Goal: Task Accomplishment & Management: Use online tool/utility

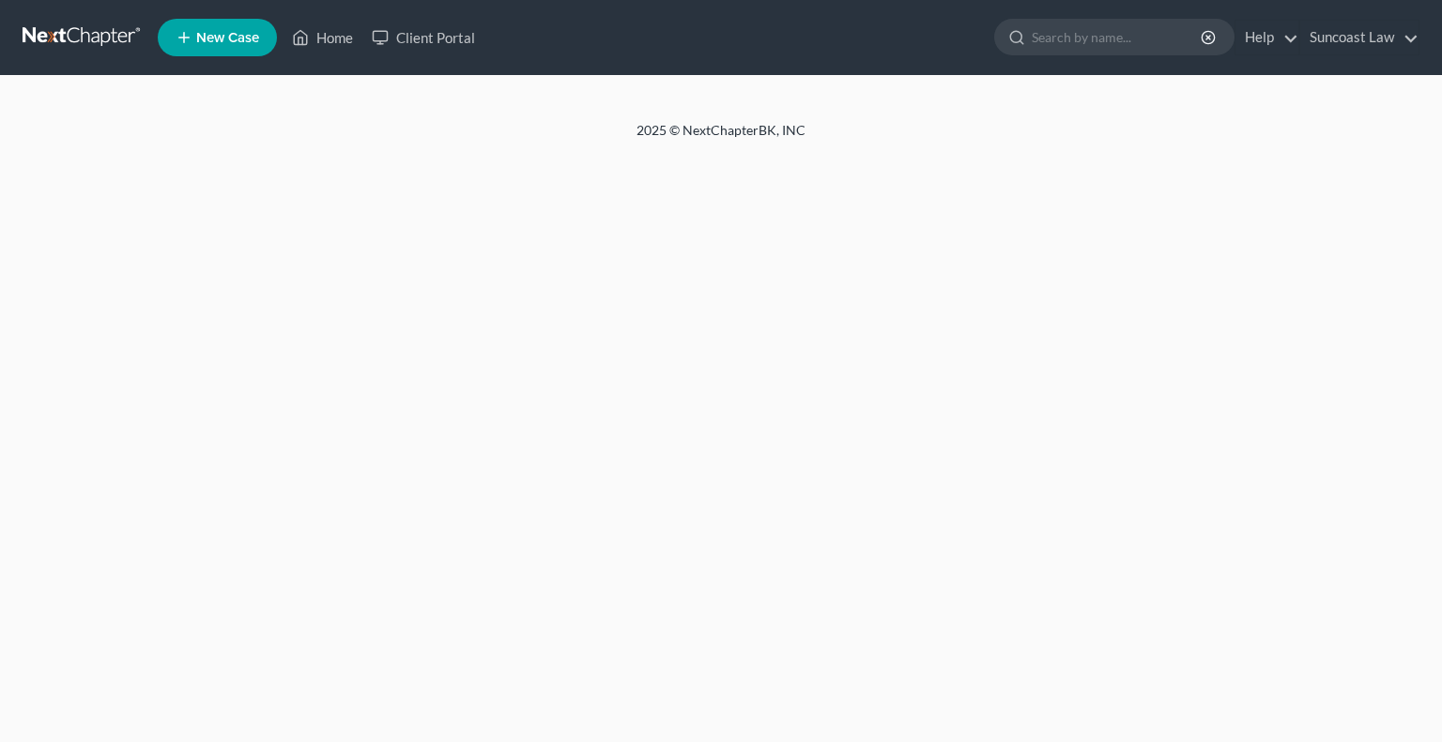
select select "0"
select select "1"
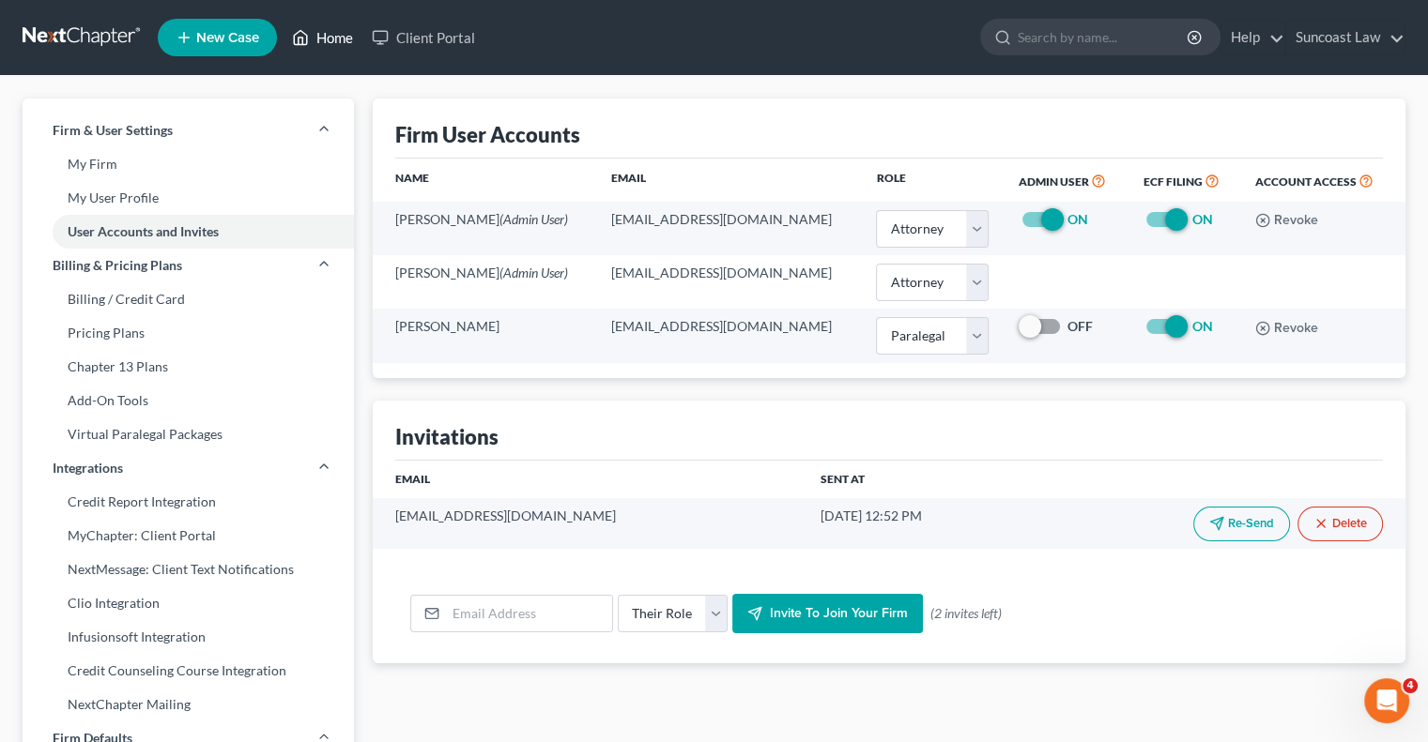
click at [346, 40] on link "Home" at bounding box center [322, 38] width 80 height 34
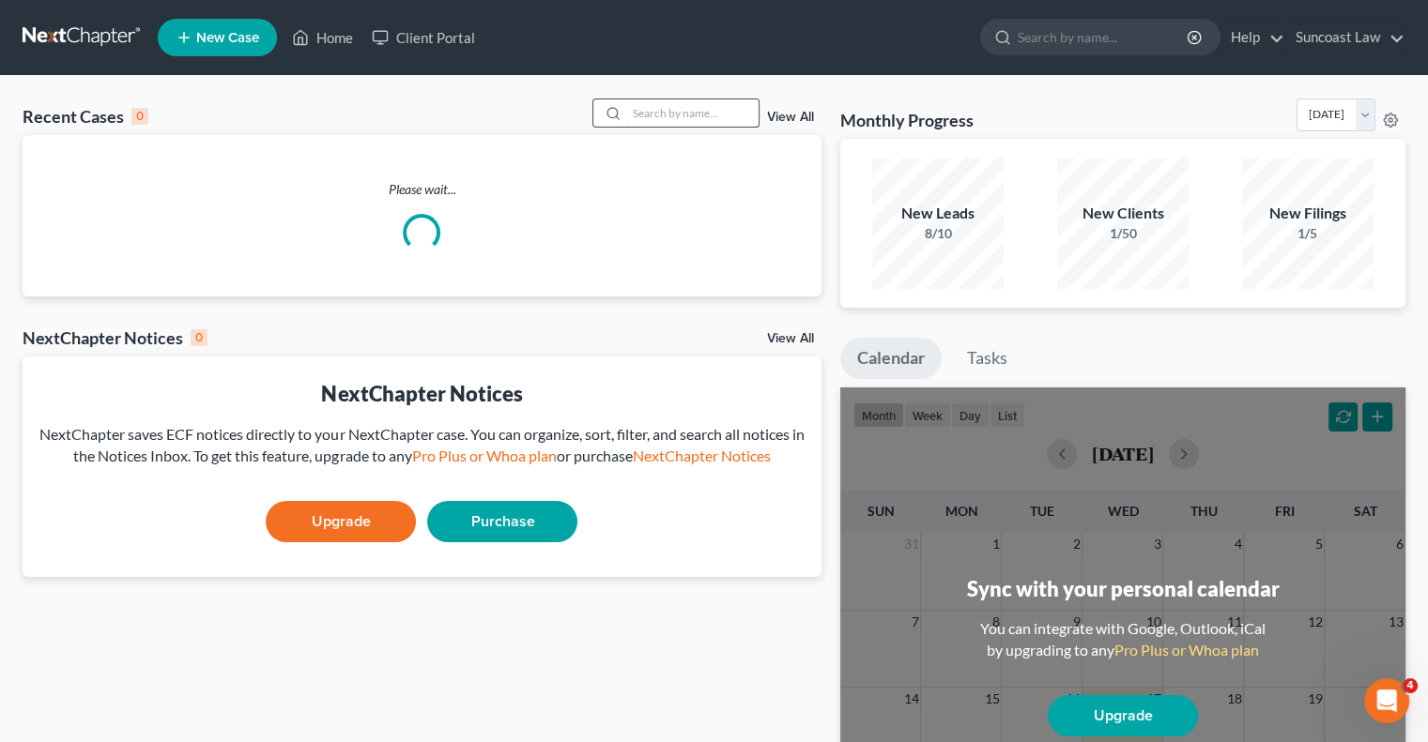
click at [710, 119] on input "search" at bounding box center [692, 112] width 131 height 27
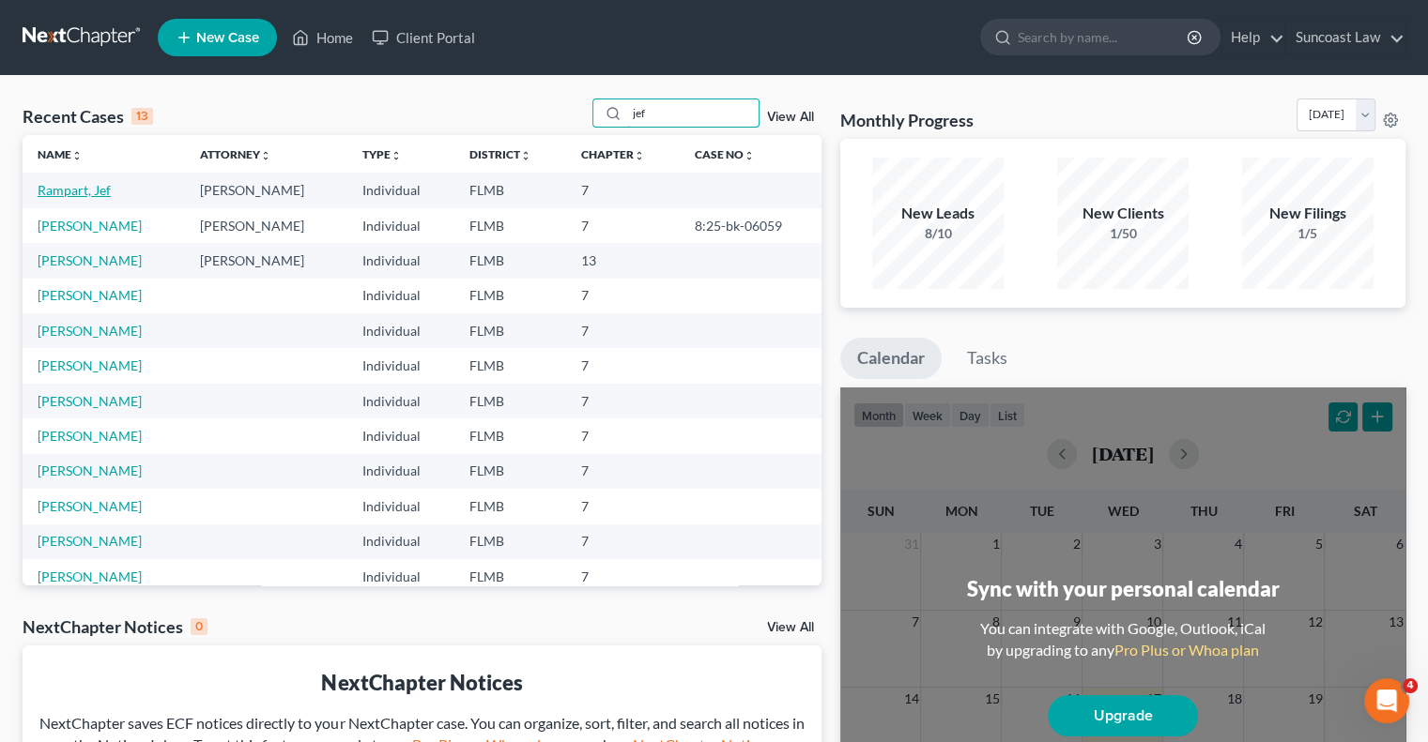
type input "jef"
click at [87, 189] on link "Rampart, Jef" at bounding box center [74, 190] width 73 height 16
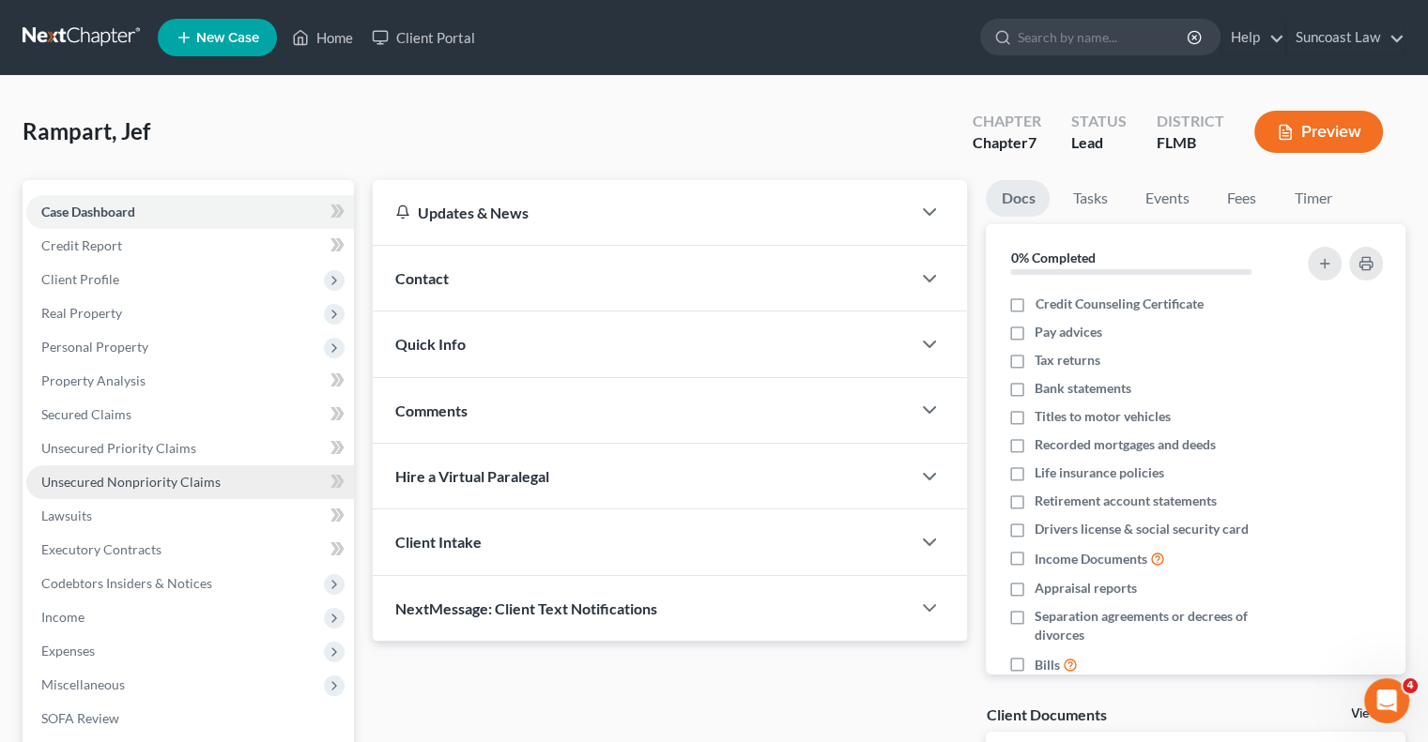
click at [176, 480] on span "Unsecured Nonpriority Claims" at bounding box center [130, 482] width 179 height 16
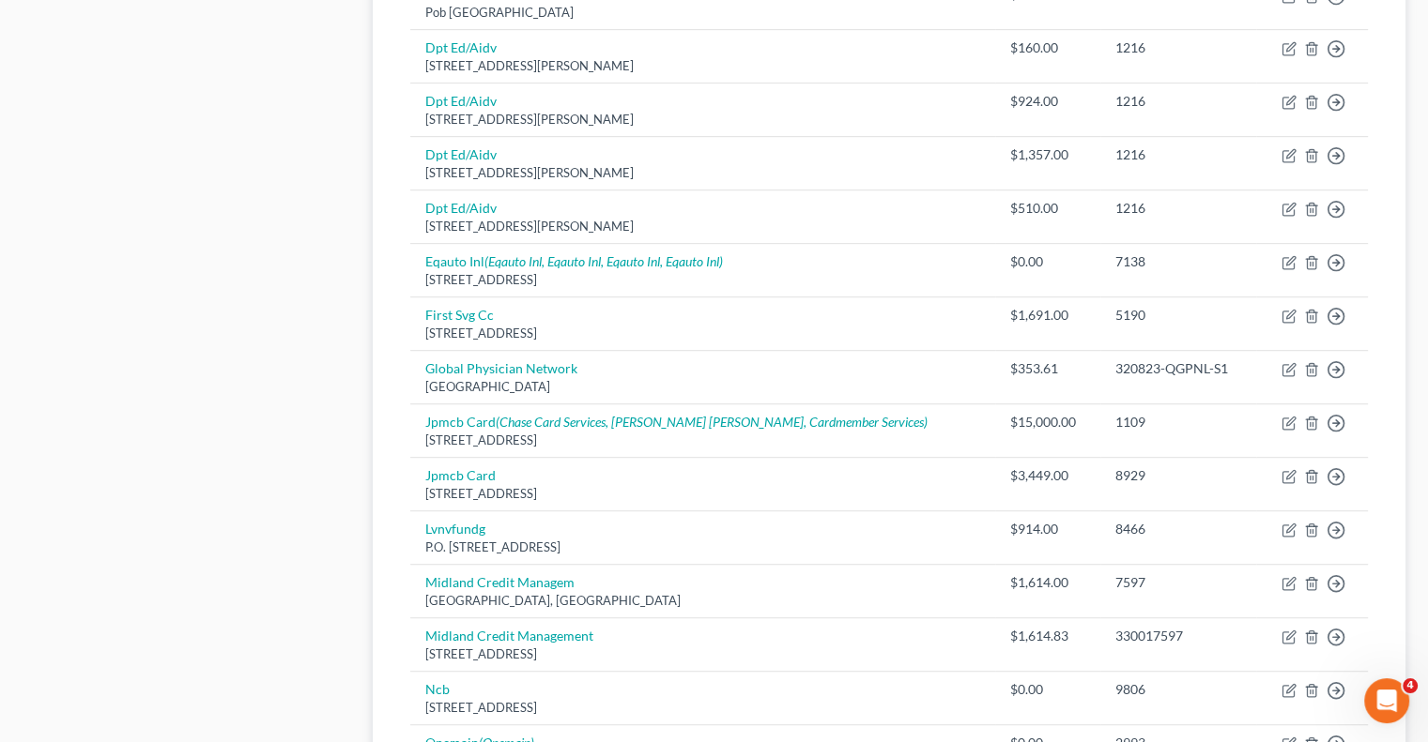
scroll to position [1032, 0]
